Goal: Transaction & Acquisition: Purchase product/service

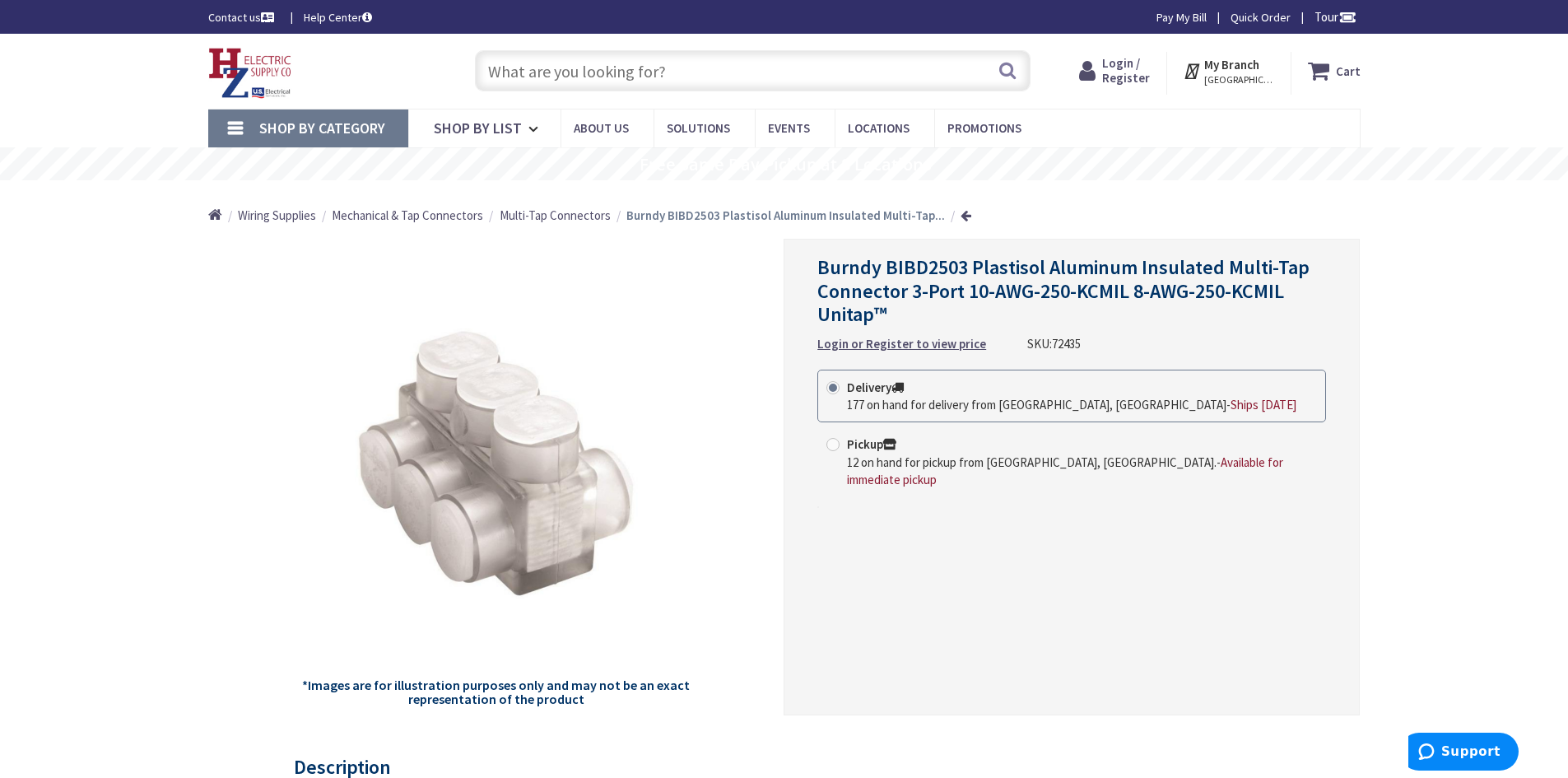
click at [1136, 73] on span "Login / Register" at bounding box center [1126, 70] width 48 height 30
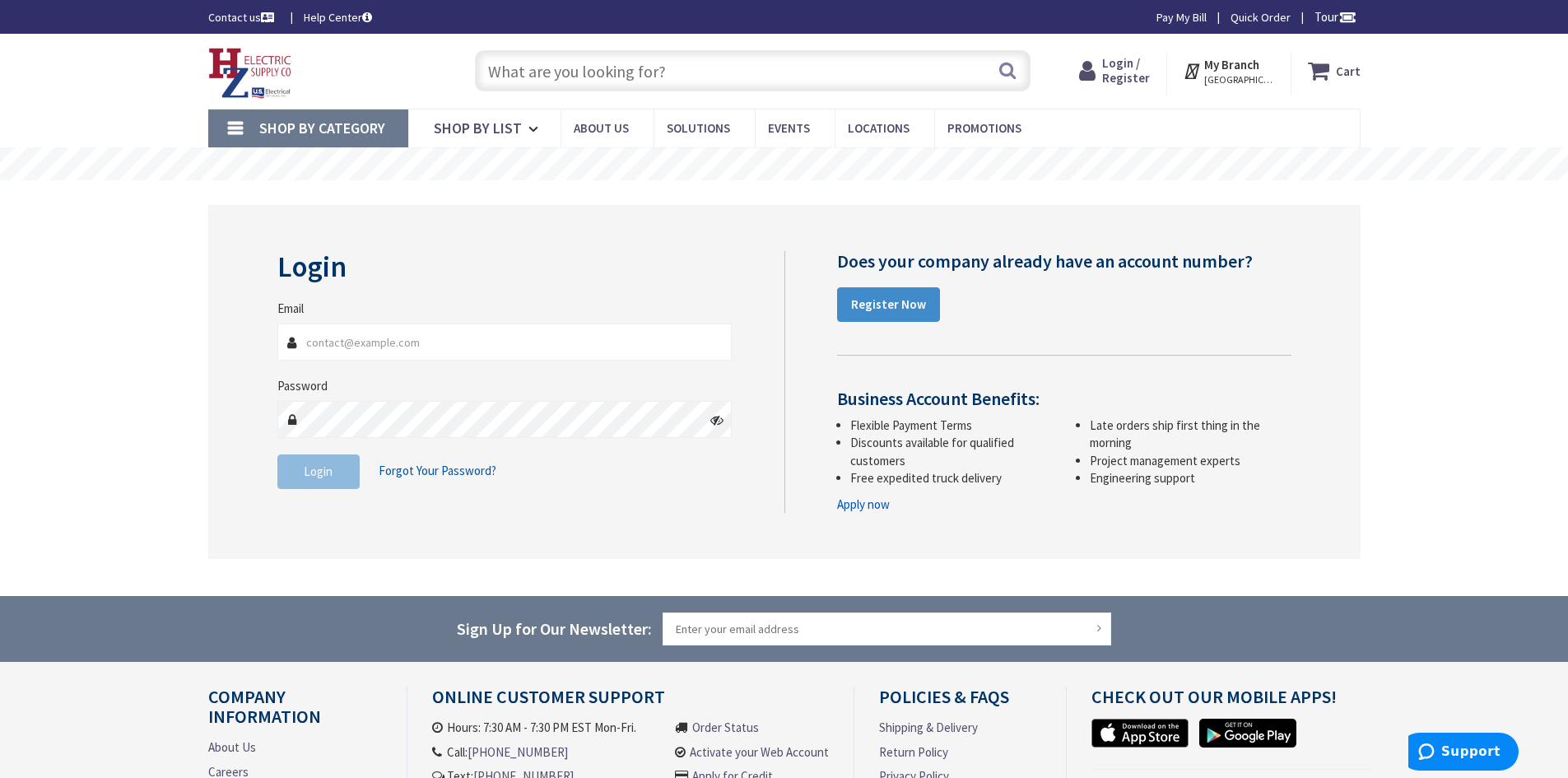
type input "[EMAIL_ADDRESS][DOMAIN_NAME]"
click at [307, 471] on span "Login" at bounding box center [318, 471] width 28 height 16
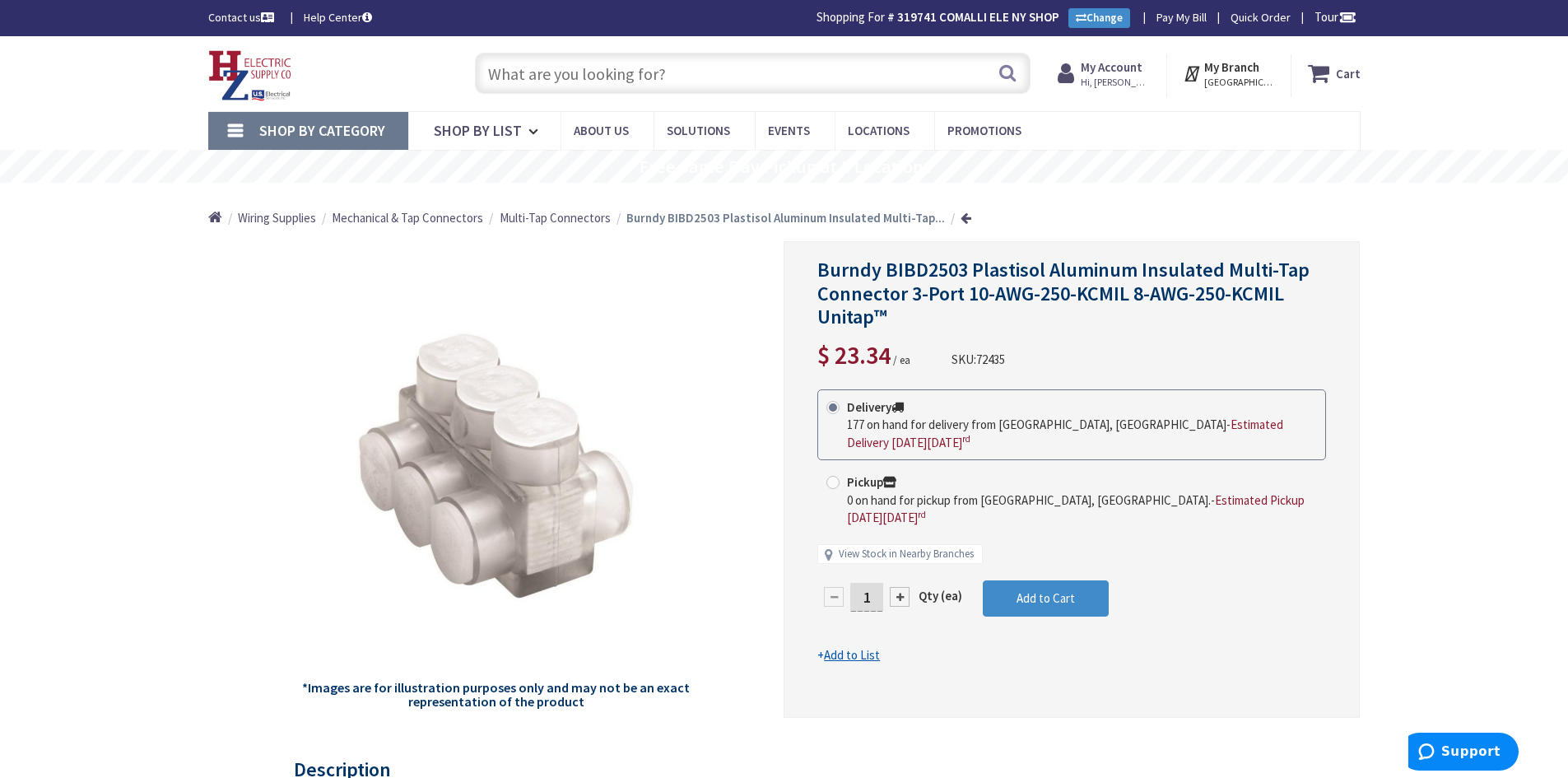
click at [905, 587] on div at bounding box center [900, 597] width 20 height 20
click at [0, 0] on div at bounding box center [0, 0] width 0 height 0
click at [905, 581] on div at bounding box center [1072, 479] width 575 height 475
click at [904, 587] on div at bounding box center [900, 597] width 20 height 20
click at [903, 587] on div at bounding box center [900, 597] width 20 height 20
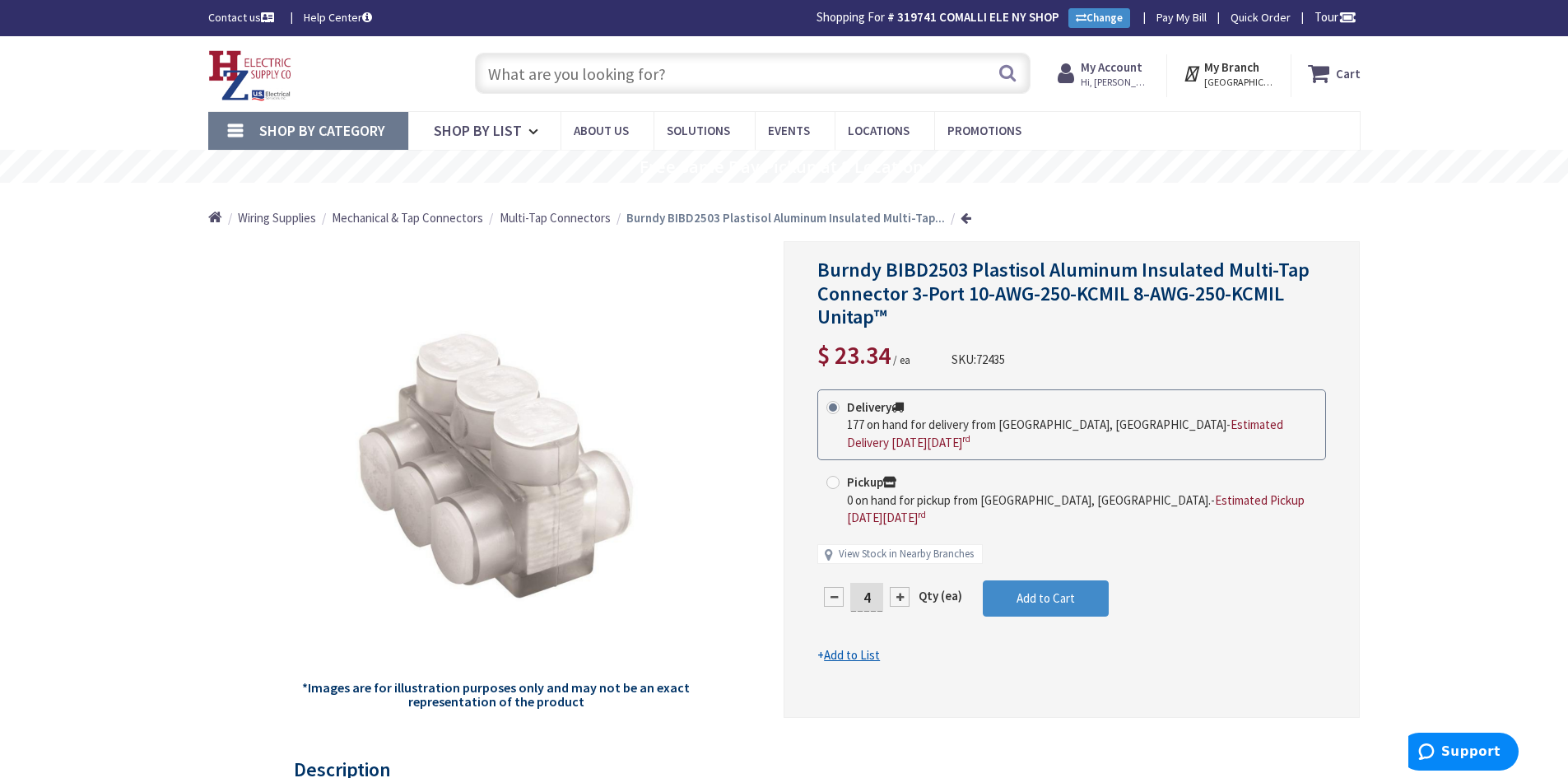
click at [903, 587] on div at bounding box center [900, 597] width 20 height 20
click at [903, 581] on div at bounding box center [1072, 479] width 575 height 475
click at [903, 587] on div at bounding box center [900, 597] width 20 height 20
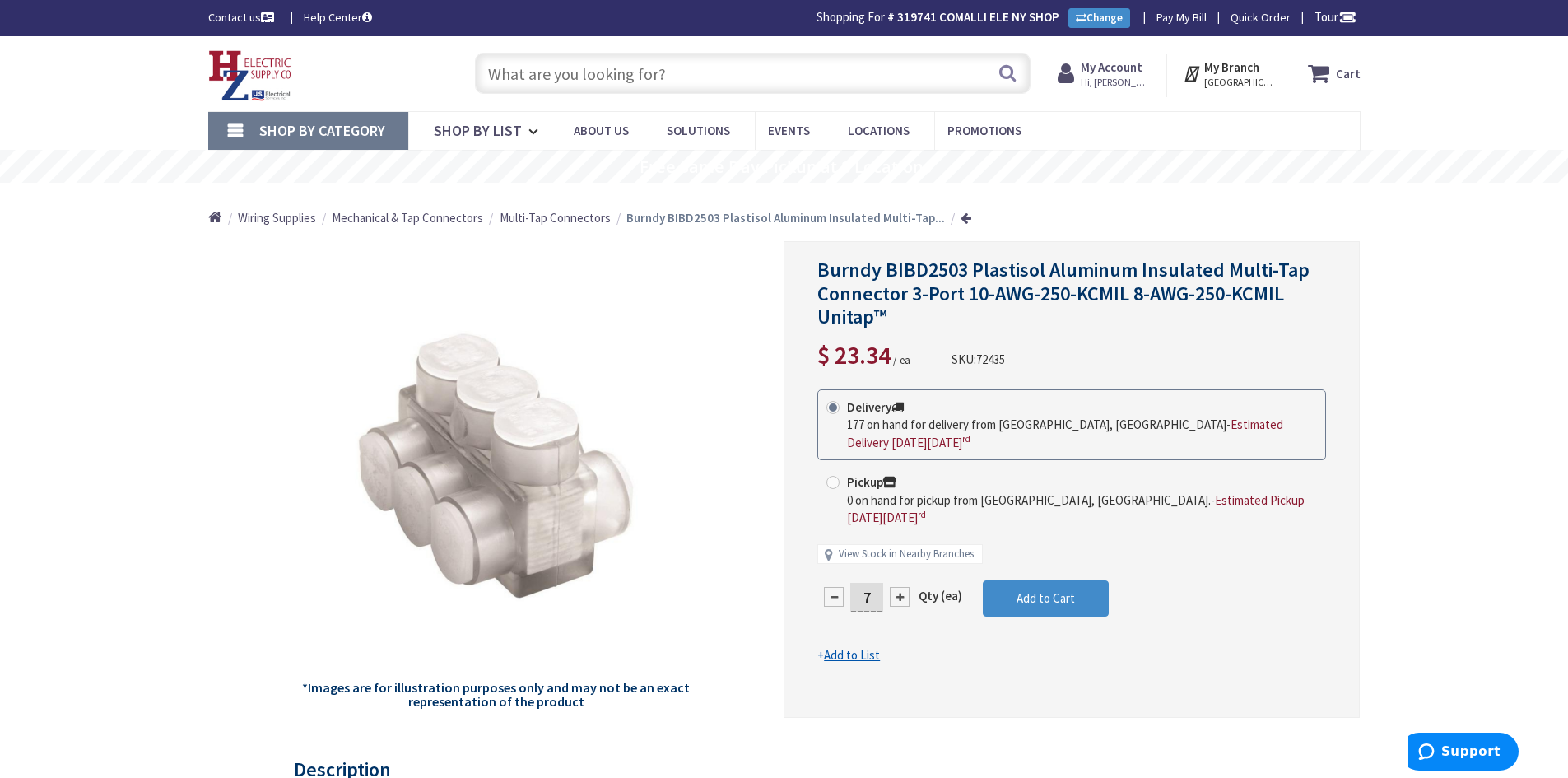
type input "8"
click at [635, 80] on input "text" at bounding box center [752, 73] width 556 height 41
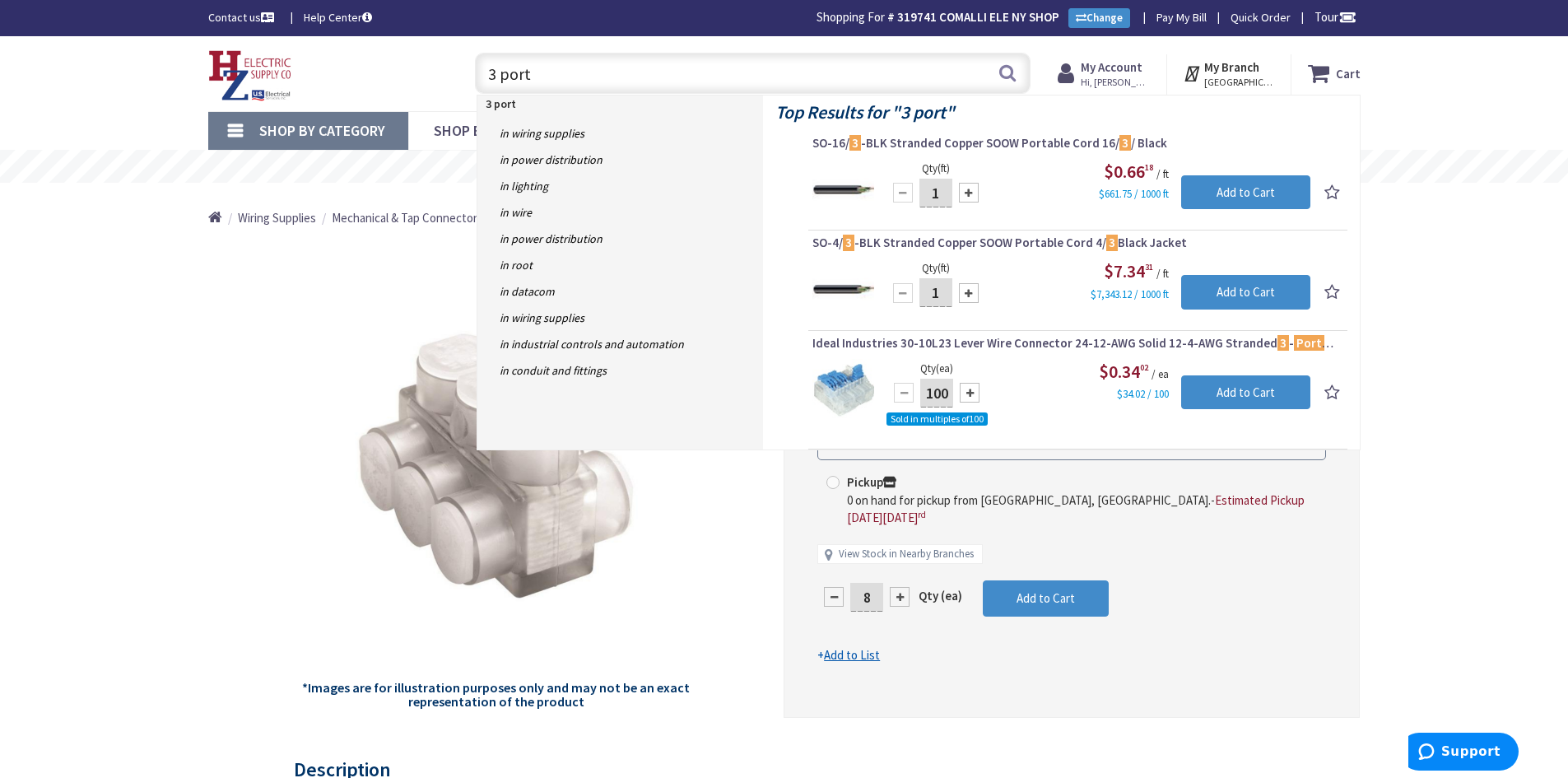
click at [1182, 552] on div "Delivery 177 on hand for delivery from Middletown, CT - Estimated Delivery on W…" at bounding box center [1072, 485] width 509 height 191
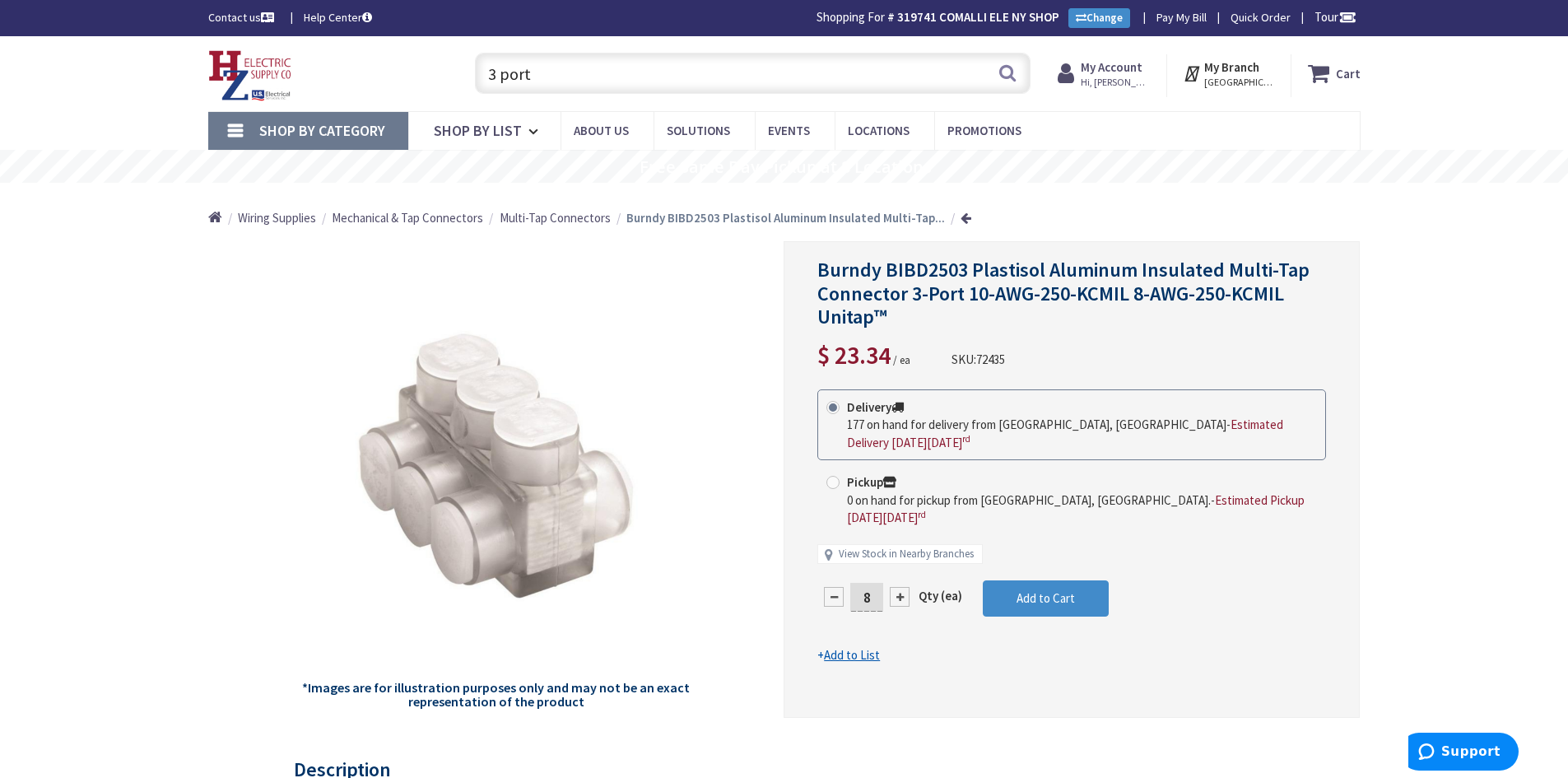
click at [590, 71] on input "3 port" at bounding box center [752, 73] width 556 height 41
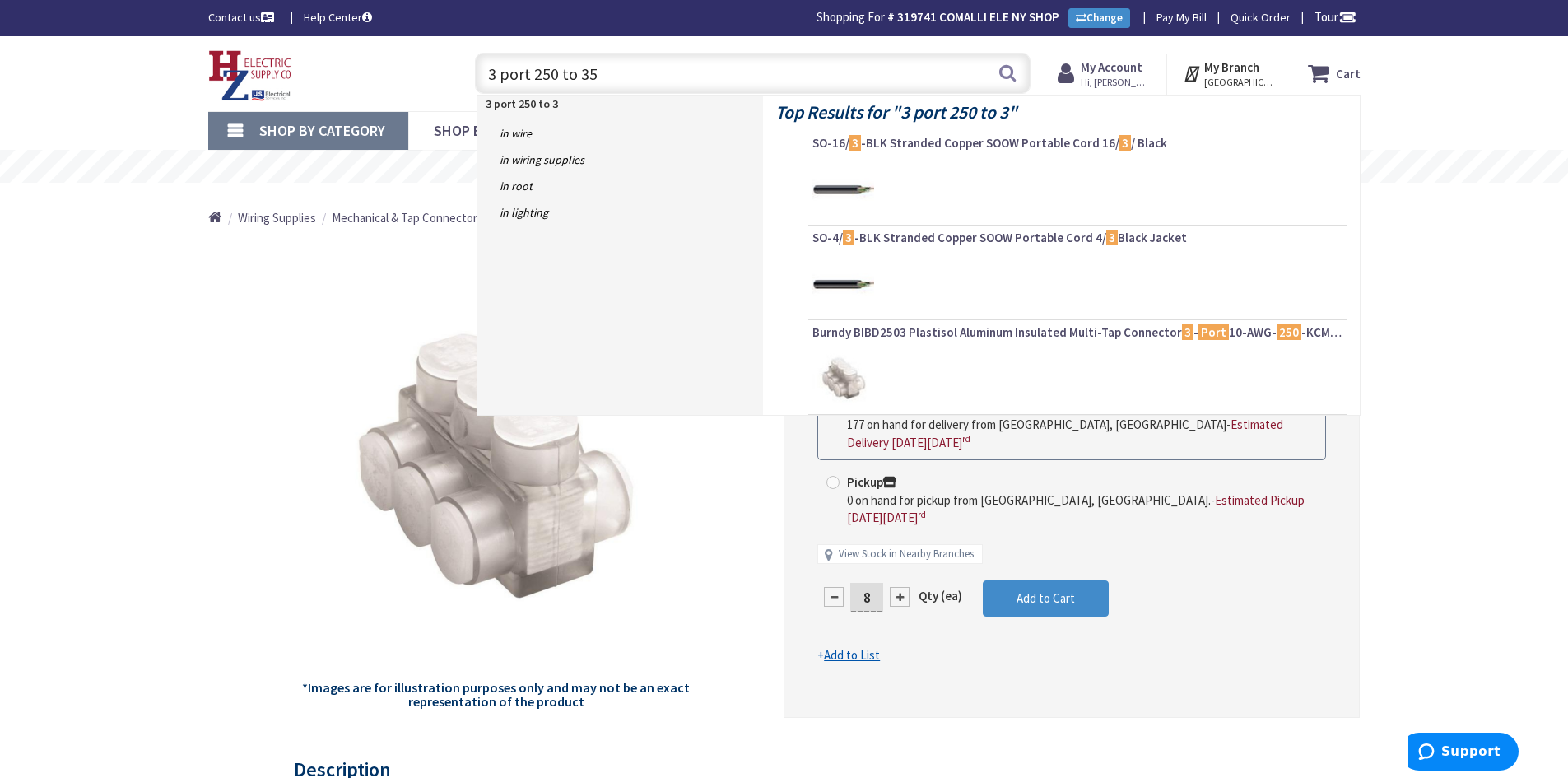
type input "3 port 250 to 350"
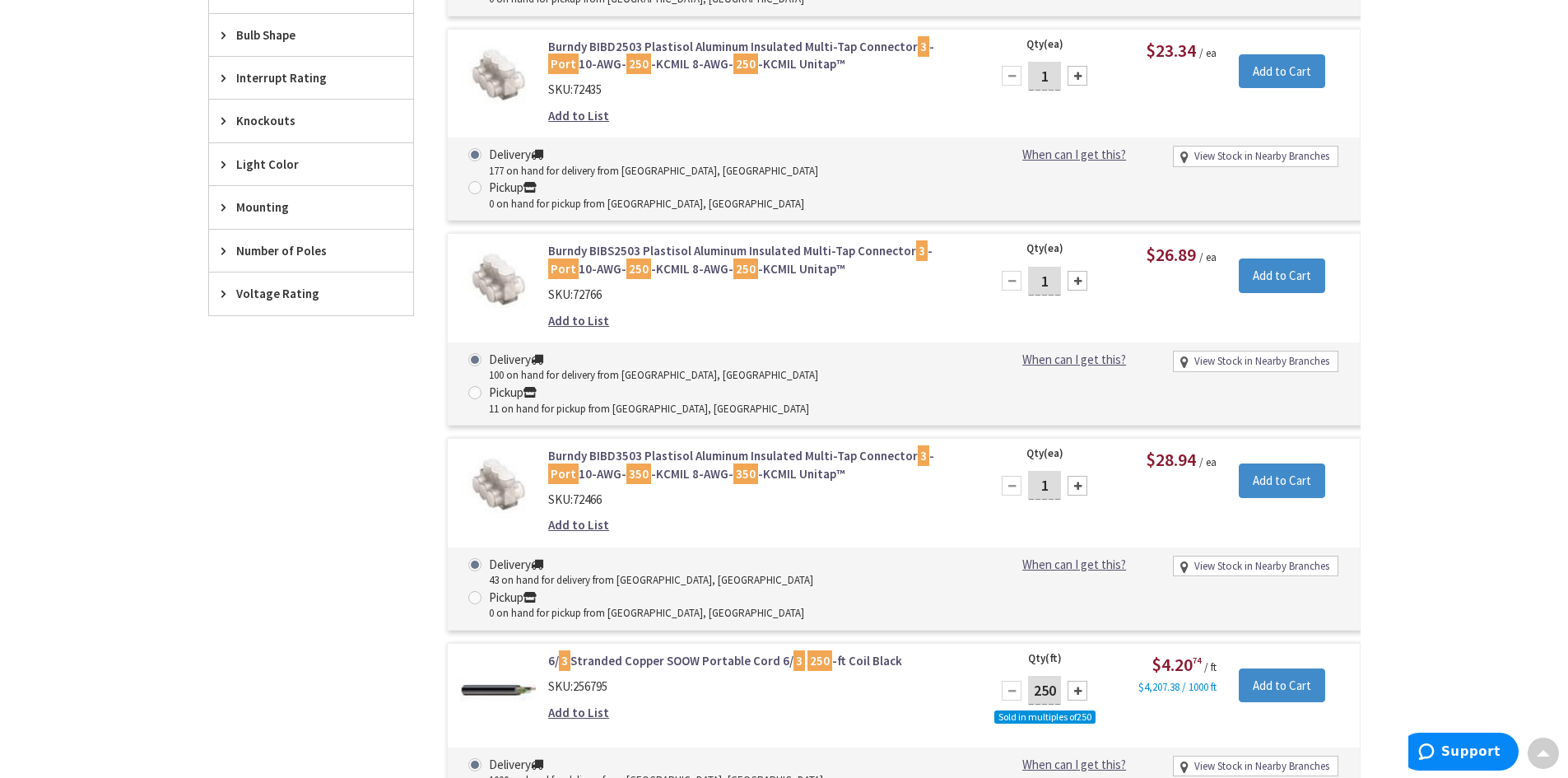
scroll to position [1144, 0]
click at [497, 448] on img at bounding box center [498, 486] width 76 height 76
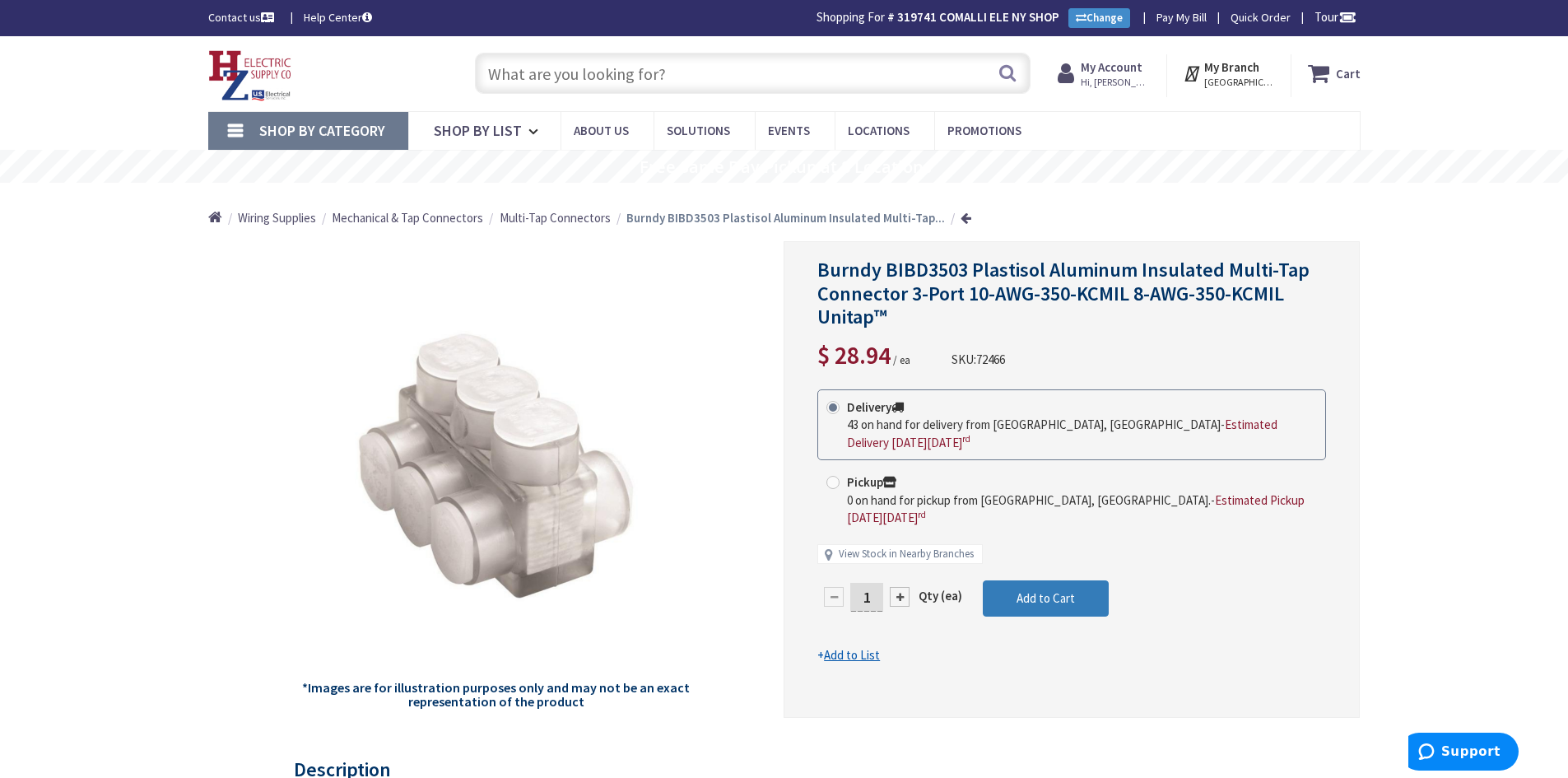
click at [1073, 590] on span "Add to Cart" at bounding box center [1046, 598] width 59 height 16
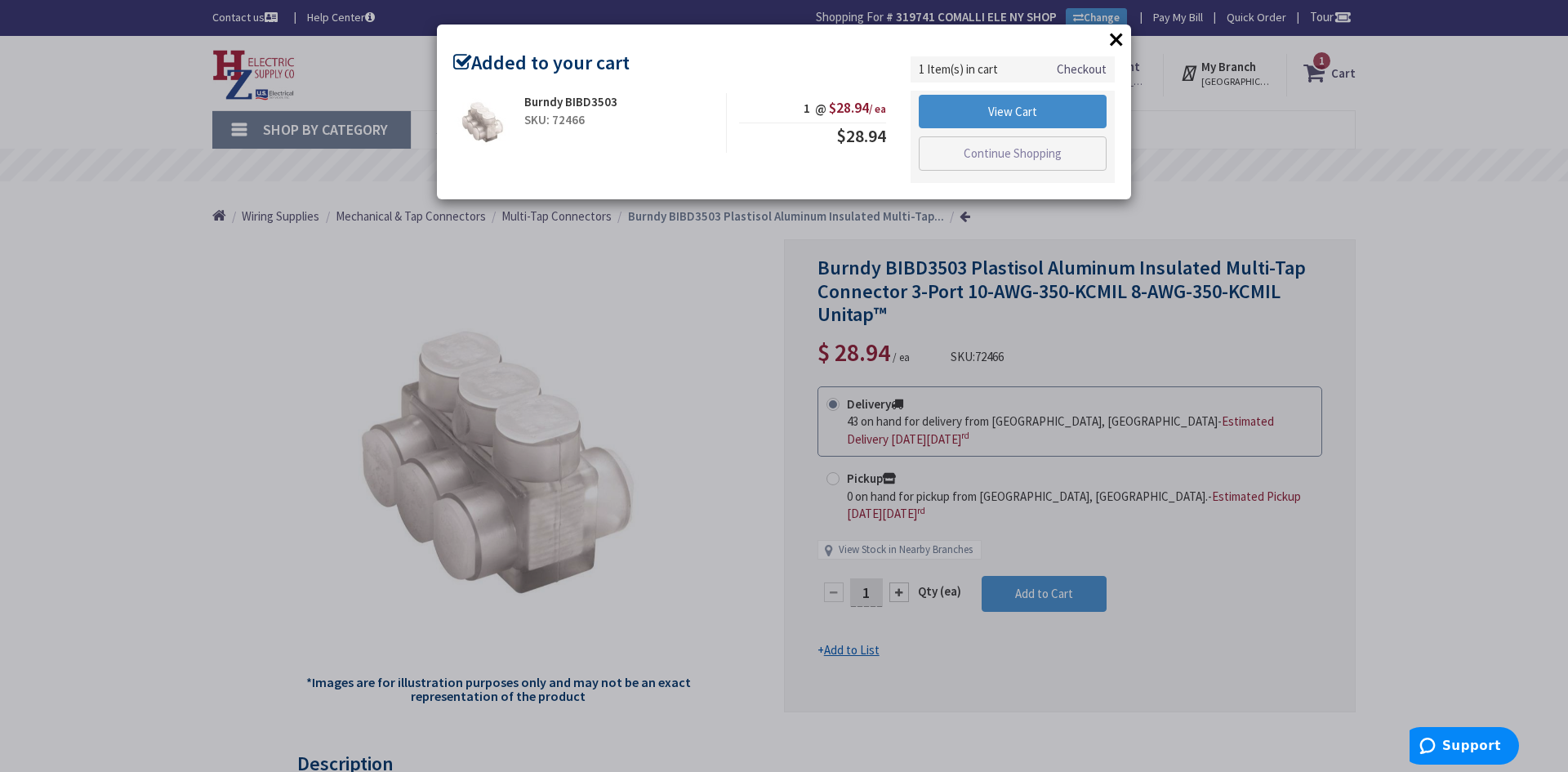
click at [603, 314] on div "× Added to your cart Burndy BIBD3503 SKU: 72466 1 @ $28.94 / ea $28.94" at bounding box center [784, 386] width 1568 height 772
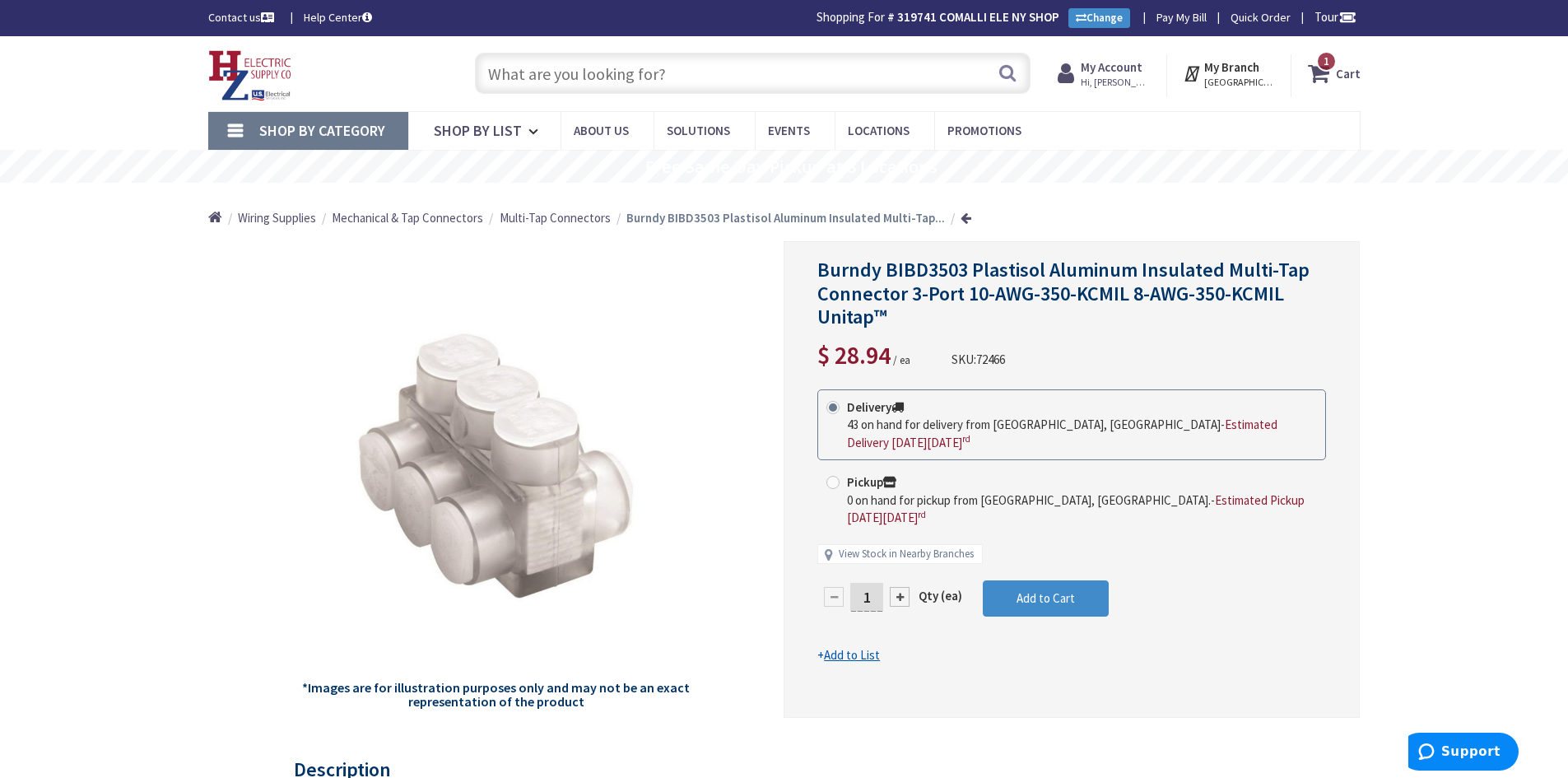
click at [726, 72] on input "text" at bounding box center [752, 73] width 556 height 41
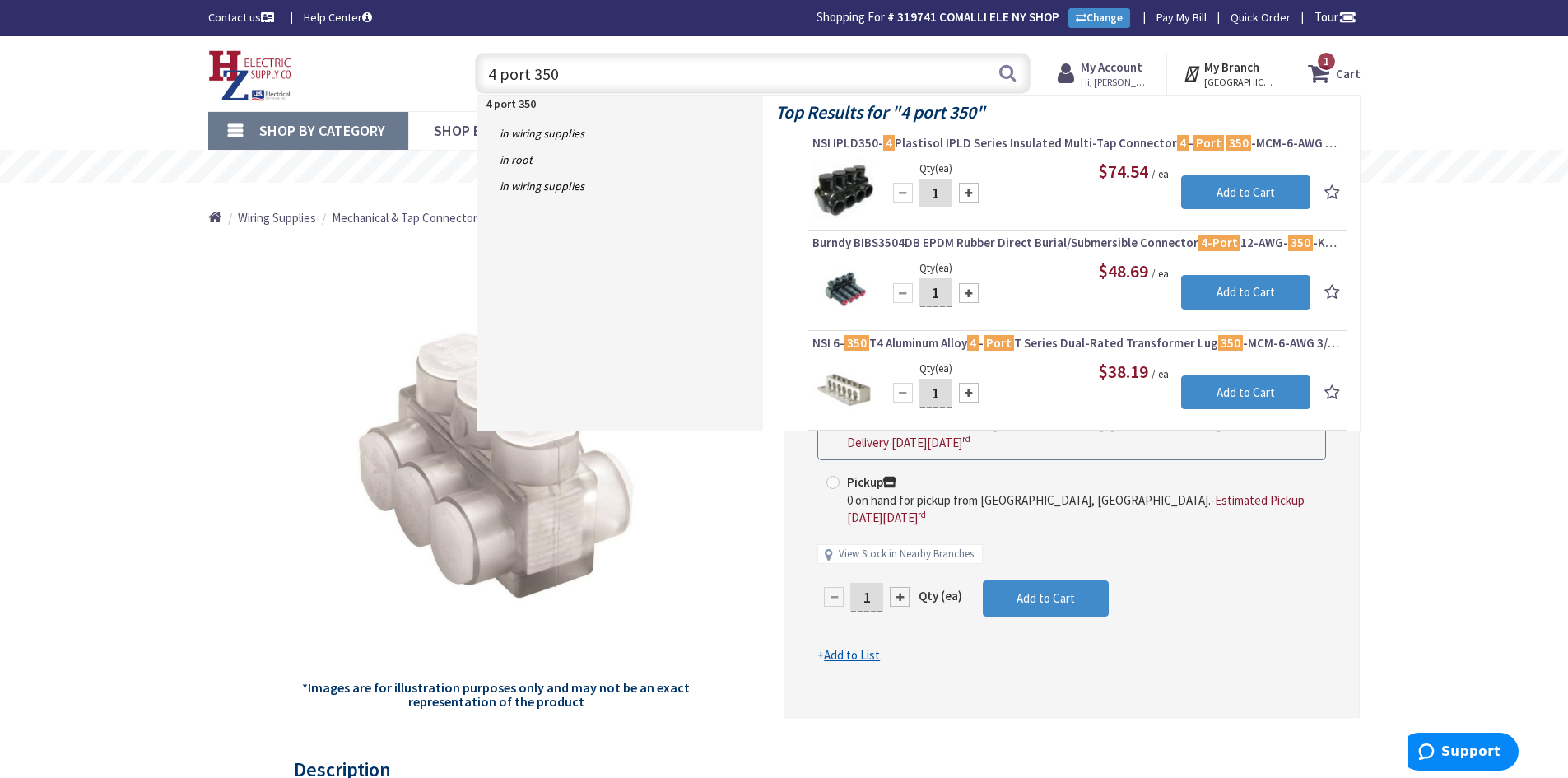
click at [221, 360] on div "*Images are for illustration purposes only and may not be an exact representati…" at bounding box center [496, 479] width 576 height 477
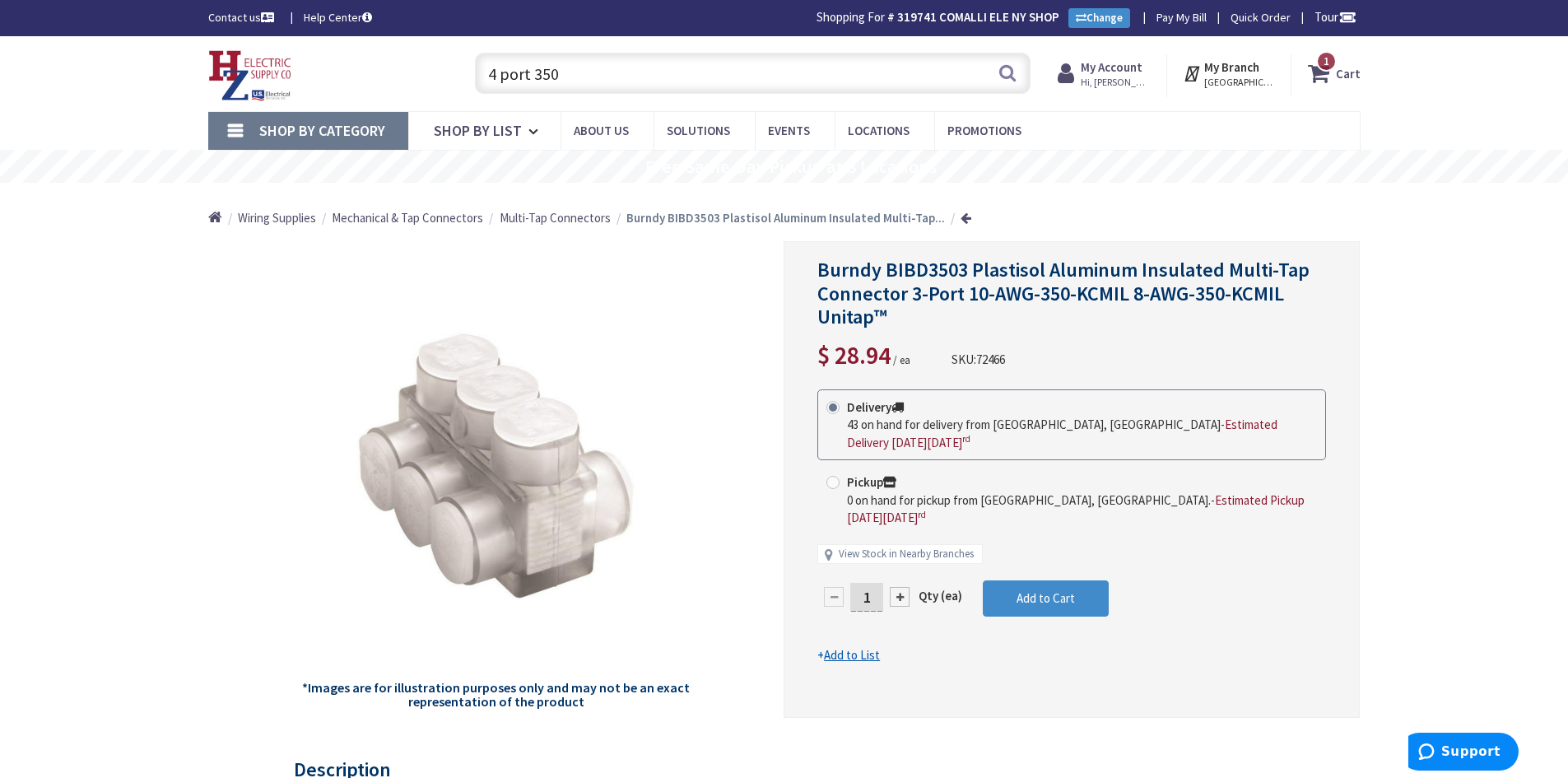
click at [670, 72] on input "4 port 350" at bounding box center [752, 73] width 556 height 41
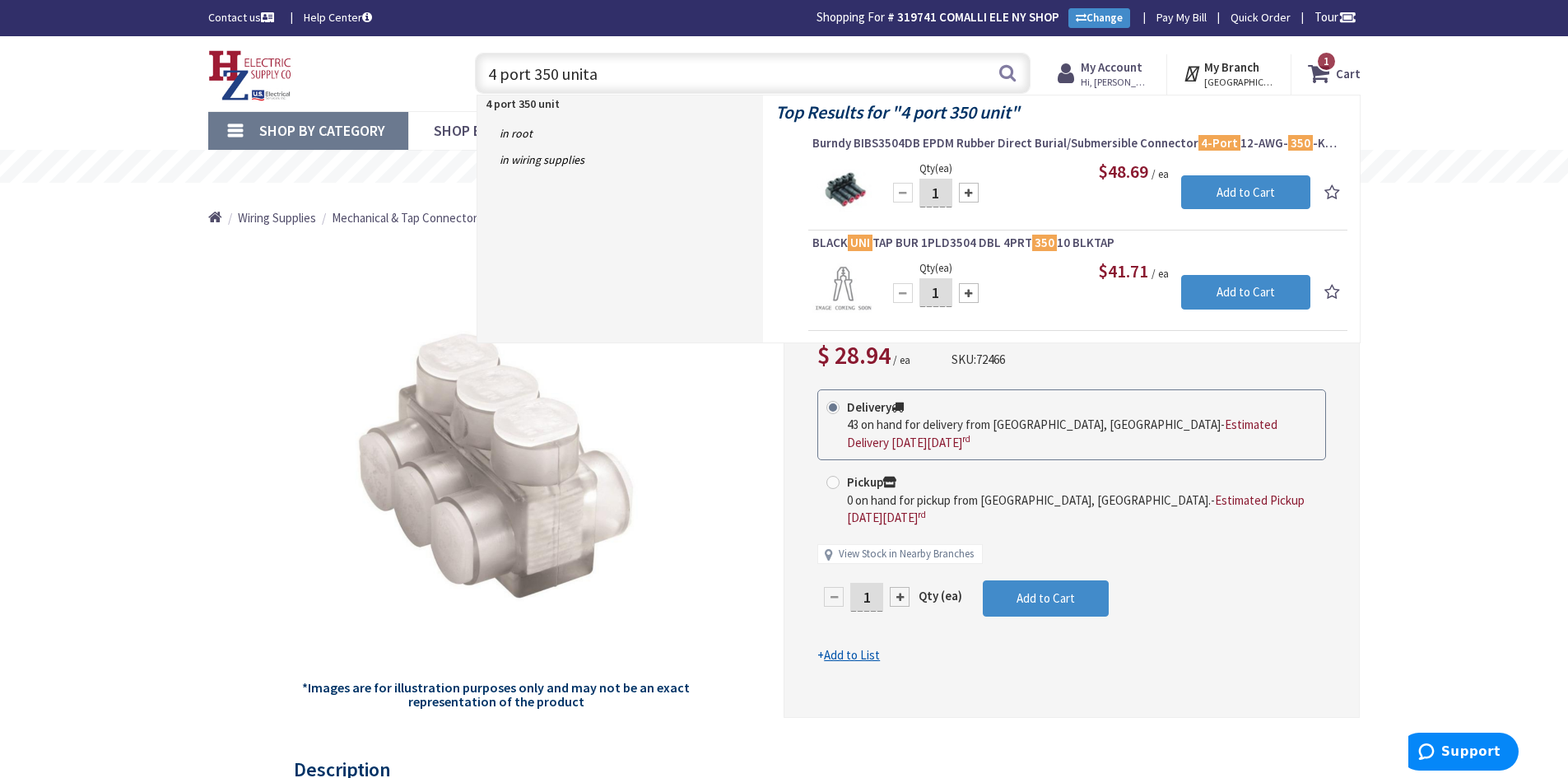
type input "4 port 350 unitap"
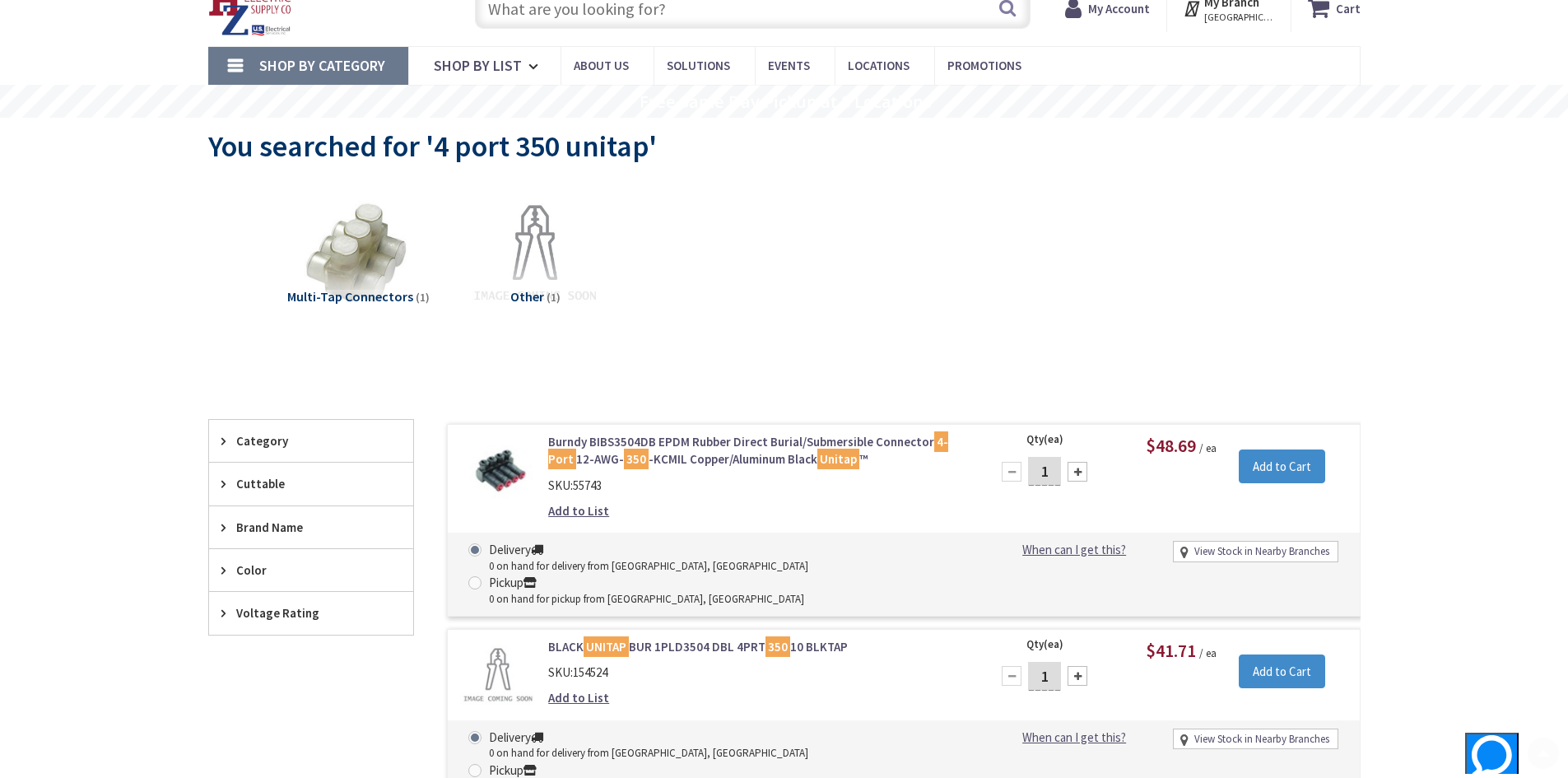
scroll to position [247, 0]
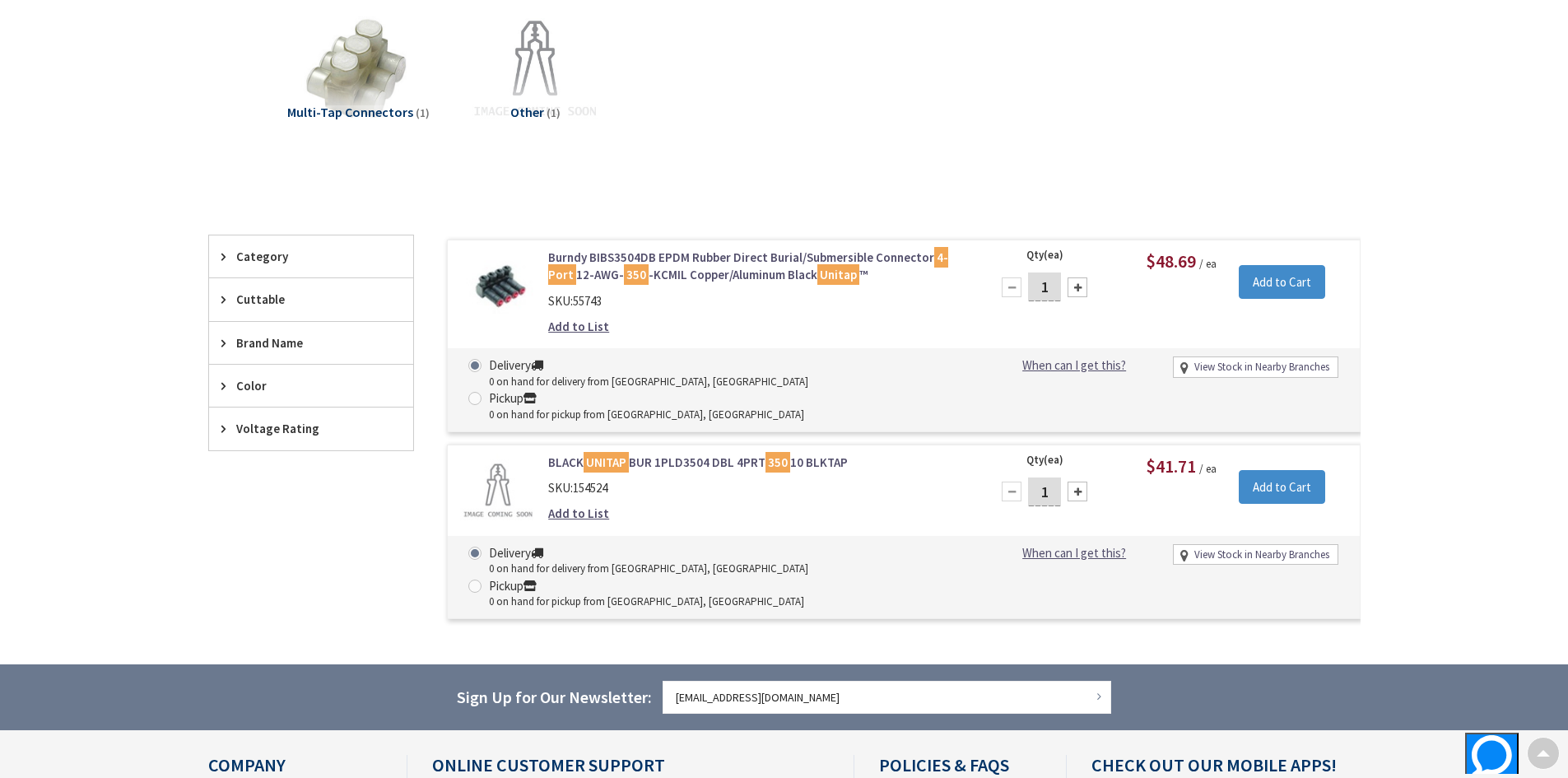
click at [496, 277] on img at bounding box center [498, 287] width 76 height 76
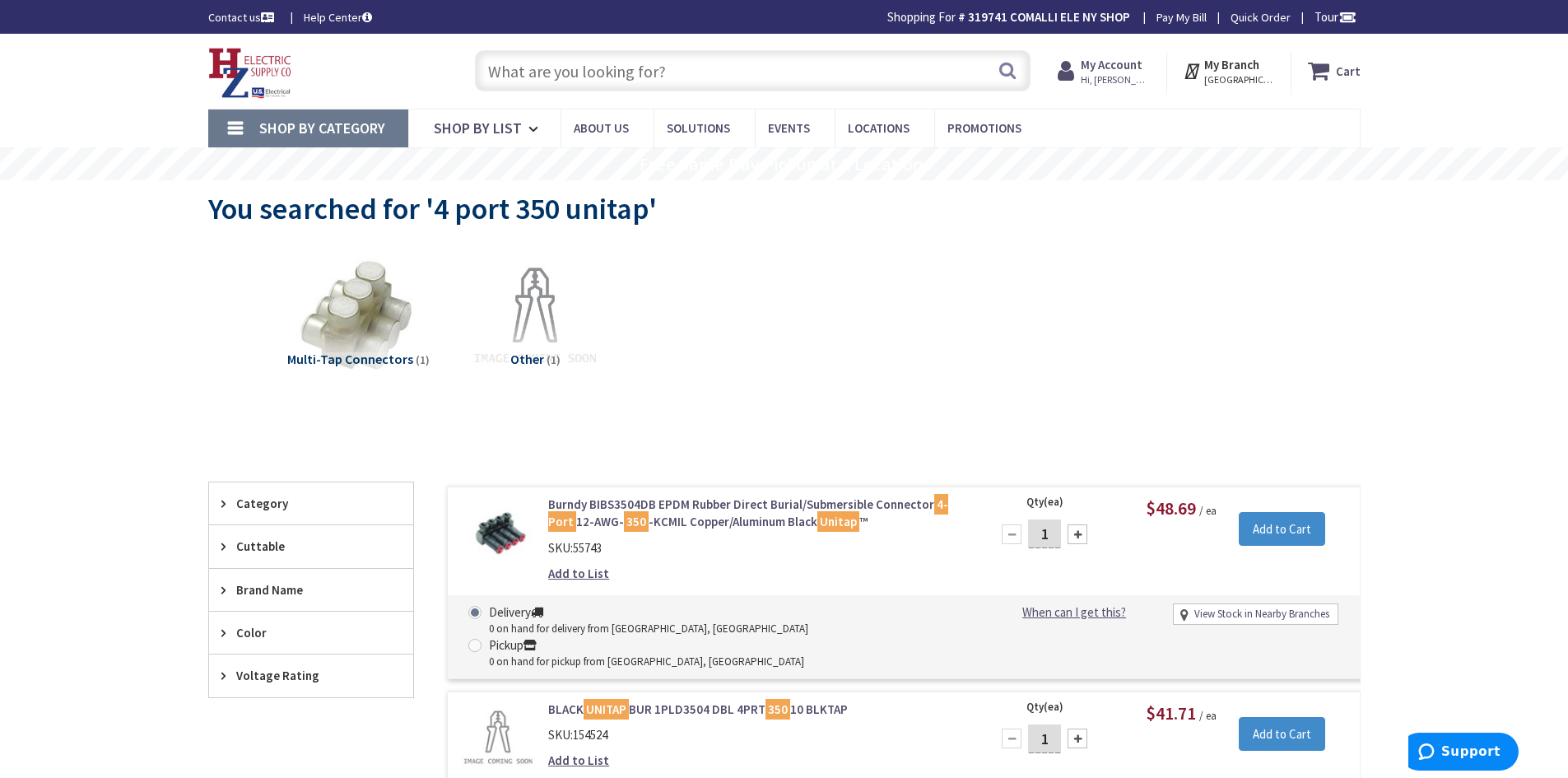
click at [361, 301] on img at bounding box center [358, 317] width 149 height 149
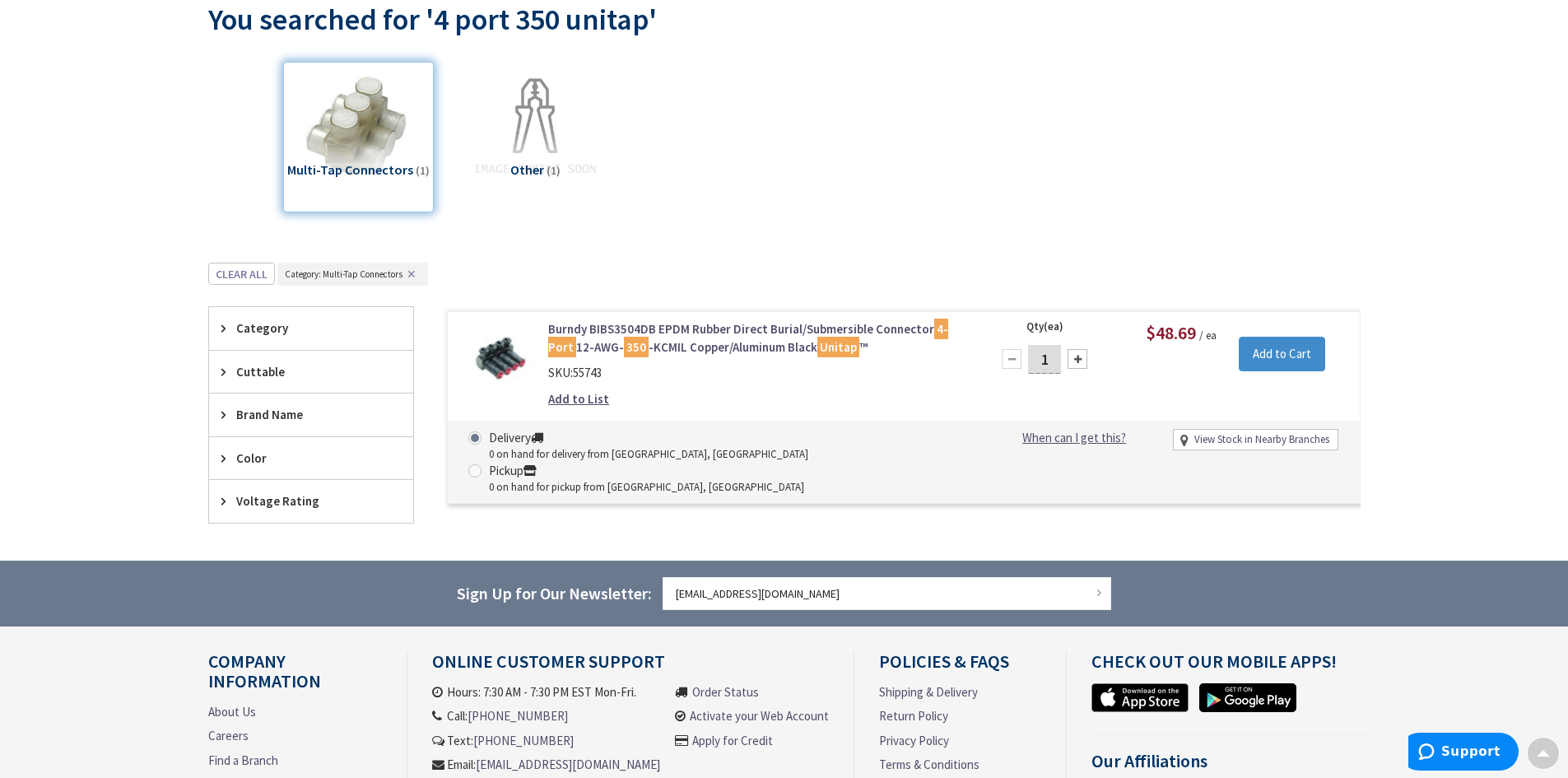
scroll to position [30, 0]
